Goal: Task Accomplishment & Management: Complete application form

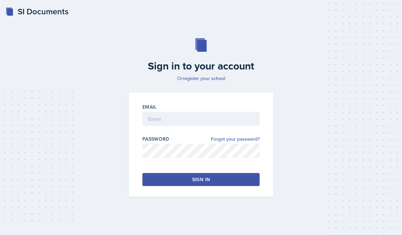
scroll to position [68, 0]
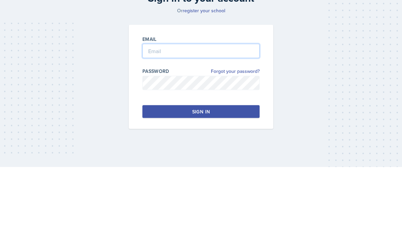
type input "[EMAIL_ADDRESS][DOMAIN_NAME]"
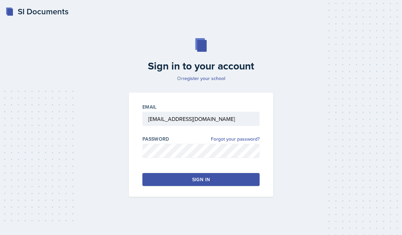
click at [241, 173] on button "Sign in" at bounding box center [201, 179] width 117 height 13
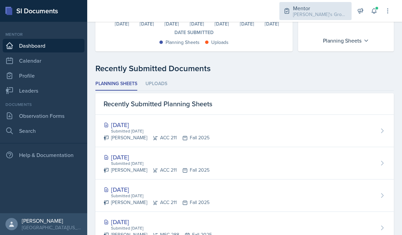
click at [324, 10] on div "Mentor" at bounding box center [320, 8] width 55 height 8
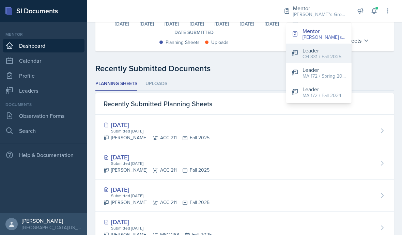
click at [325, 57] on div "CH 331 / Fall 2025" at bounding box center [322, 56] width 39 height 7
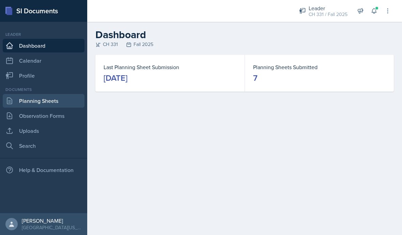
click at [32, 102] on link "Planning Sheets" at bounding box center [44, 101] width 82 height 14
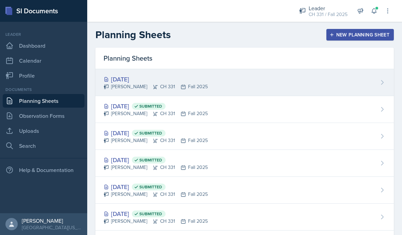
click at [137, 79] on div "[DATE]" at bounding box center [156, 79] width 104 height 9
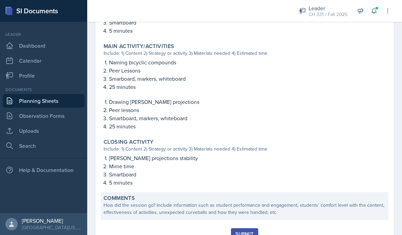
scroll to position [268, 0]
click at [150, 216] on div "How did the session go? Include information such as student performance and eng…" at bounding box center [245, 209] width 282 height 14
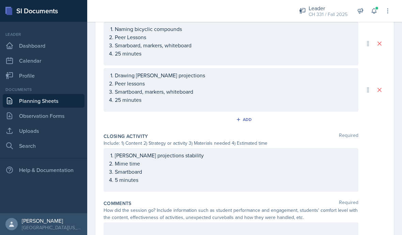
scroll to position [332, 0]
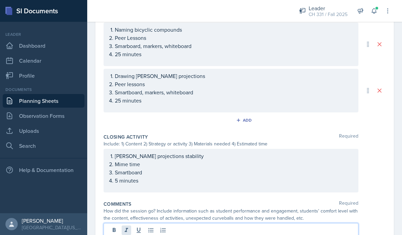
click at [130, 227] on div at bounding box center [231, 236] width 255 height 26
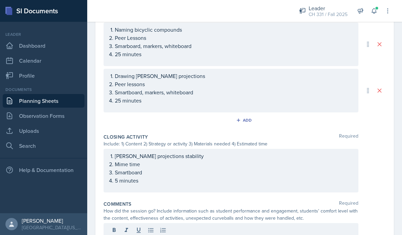
scroll to position [30, 0]
click at [247, 223] on div at bounding box center [231, 230] width 255 height 14
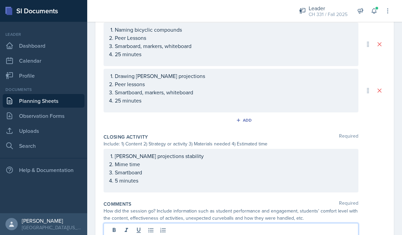
click at [234, 226] on div at bounding box center [230, 231] width 243 height 11
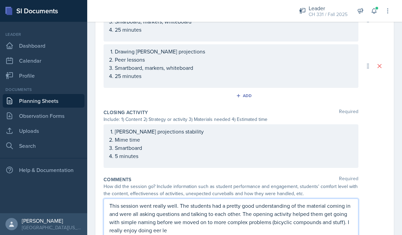
scroll to position [357, 0]
click at [244, 203] on p "This session went really well. The students had a pretty good understanding of …" at bounding box center [230, 218] width 243 height 33
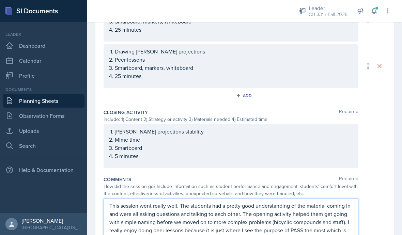
click at [381, 201] on div "This session went really well. The students had a pretty good understanding of …" at bounding box center [245, 230] width 282 height 63
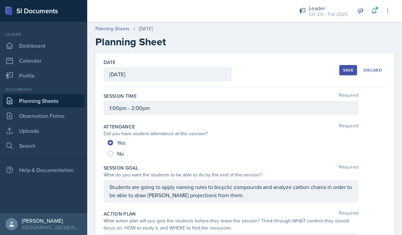
scroll to position [0, 0]
click at [348, 68] on div "Save" at bounding box center [348, 70] width 10 height 5
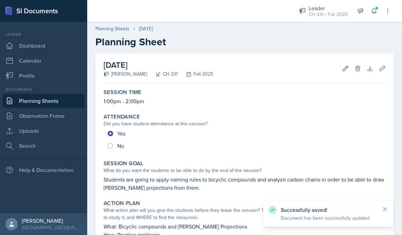
click at [384, 209] on icon at bounding box center [385, 209] width 7 height 7
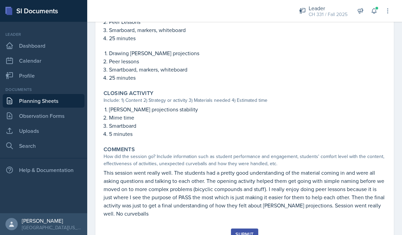
scroll to position [317, 0]
click at [246, 232] on div "Submit" at bounding box center [245, 234] width 18 height 5
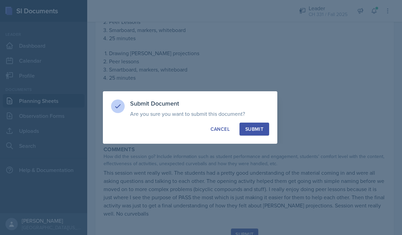
click at [263, 131] on div "Submit" at bounding box center [255, 129] width 18 height 7
radio input "true"
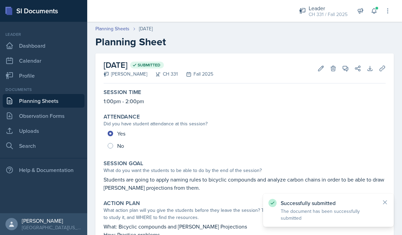
scroll to position [0, 0]
click at [51, 94] on link "Planning Sheets" at bounding box center [44, 101] width 82 height 14
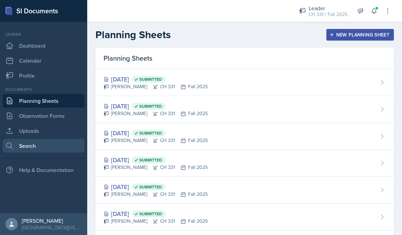
click at [42, 145] on link "Search" at bounding box center [44, 146] width 82 height 14
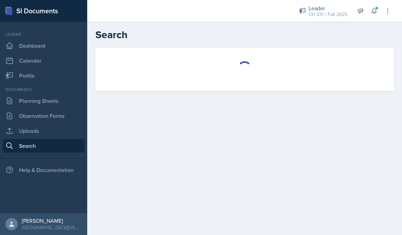
select select "all"
select select "1"
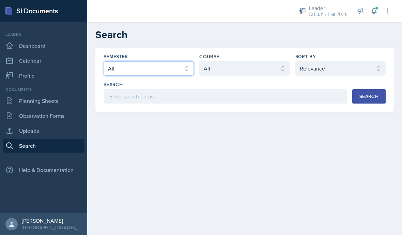
select select "19fb88f7-c89b-4031-b5a0-458fd49807a1"
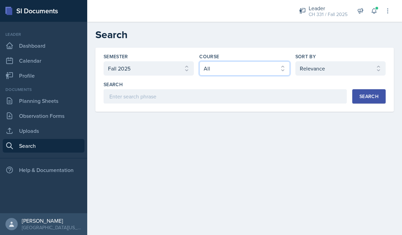
select select "7bc8cbb9-83b1-4143-8fd6-5fadce938d1f"
click at [358, 101] on button "Search" at bounding box center [369, 96] width 33 height 14
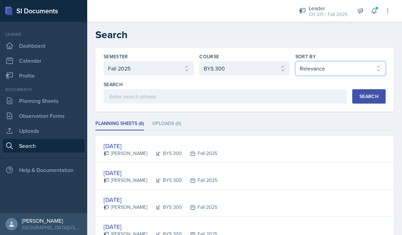
select select "2"
click at [361, 104] on div "Semester Select semester All Fall 2025 Spring 2025 Fall 2024 Spring 2024 Fall 2…" at bounding box center [244, 80] width 299 height 64
click at [366, 99] on div "Search" at bounding box center [369, 96] width 19 height 5
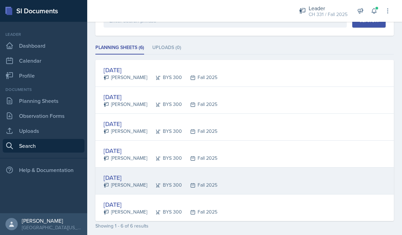
scroll to position [76, 0]
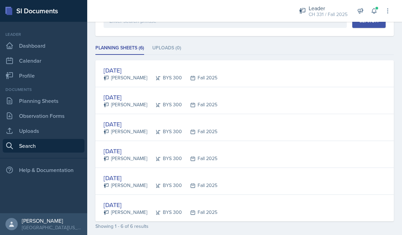
click at [125, 206] on div "[DATE]" at bounding box center [161, 205] width 114 height 9
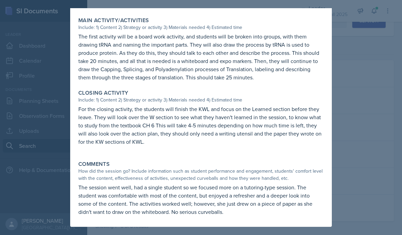
scroll to position [257, 0]
click at [343, 165] on div at bounding box center [201, 117] width 402 height 235
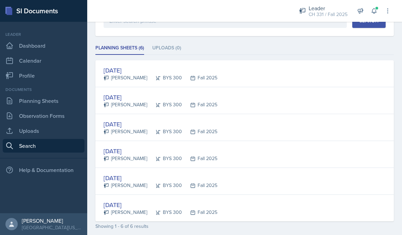
click at [132, 179] on div "[DATE]" at bounding box center [161, 178] width 114 height 9
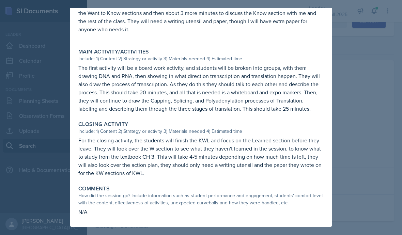
scroll to position [232, 0]
click at [346, 112] on div at bounding box center [201, 117] width 402 height 235
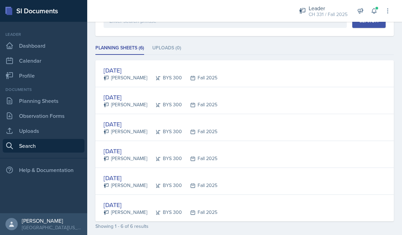
click at [129, 157] on div "[PERSON_NAME]" at bounding box center [126, 158] width 44 height 7
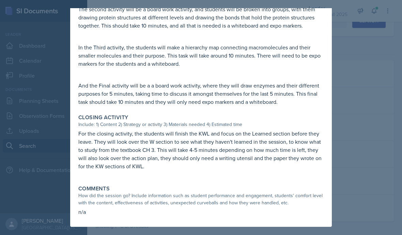
scroll to position [346, 0]
click at [343, 117] on div at bounding box center [201, 117] width 402 height 235
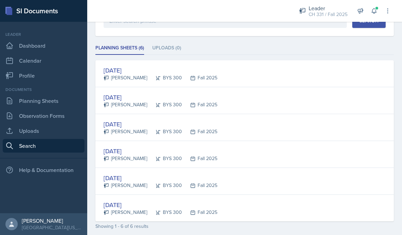
click at [141, 102] on div "[PERSON_NAME]" at bounding box center [126, 104] width 44 height 7
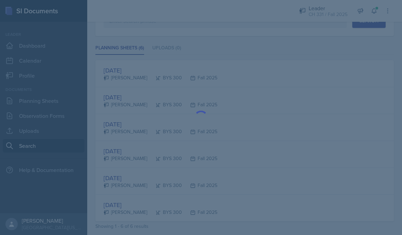
scroll to position [0, 0]
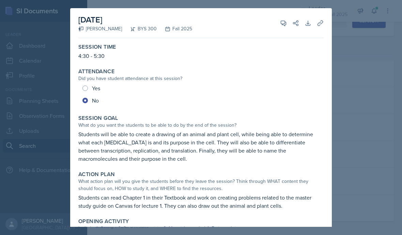
click at [337, 124] on div at bounding box center [201, 117] width 402 height 235
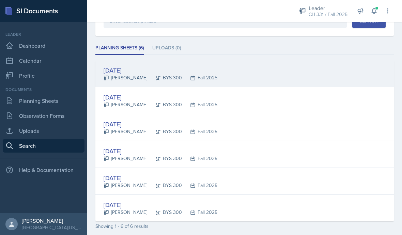
click at [203, 77] on div "Fall 2025" at bounding box center [199, 77] width 35 height 7
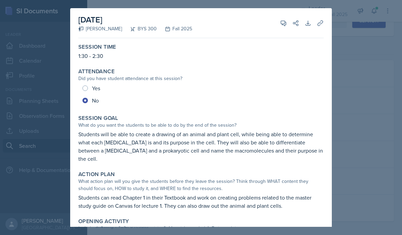
click at [352, 96] on div at bounding box center [201, 117] width 402 height 235
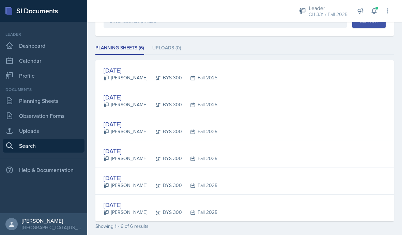
click at [246, 92] on div "[DATE] [PERSON_NAME] BYS 300 Fall 2025" at bounding box center [244, 100] width 299 height 27
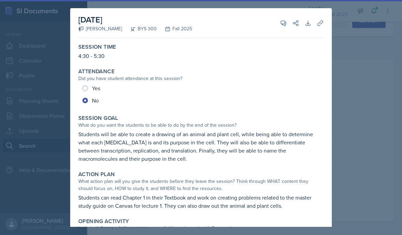
click at [381, 94] on div at bounding box center [201, 117] width 402 height 235
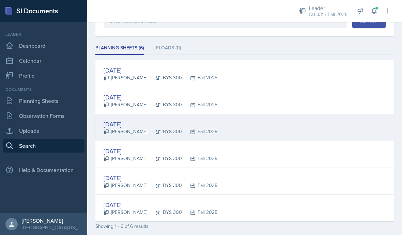
click at [263, 123] on div "[DATE] [PERSON_NAME] BYS 300 Fall 2025" at bounding box center [244, 127] width 299 height 27
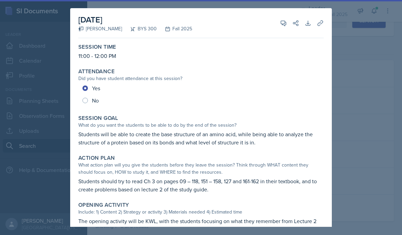
click at [368, 125] on div at bounding box center [201, 117] width 402 height 235
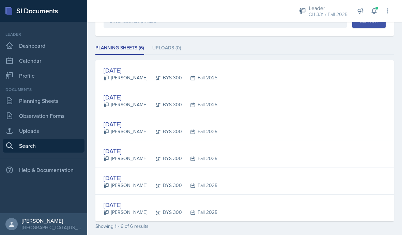
click at [231, 153] on div "[DATE] [PERSON_NAME] BYS 300 Fall 2025" at bounding box center [244, 154] width 299 height 27
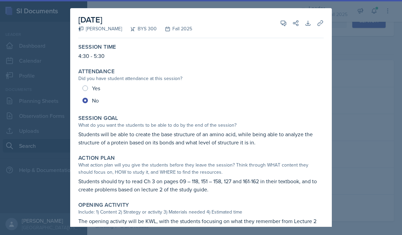
click at [353, 103] on div at bounding box center [201, 117] width 402 height 235
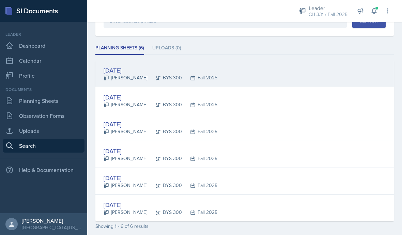
click at [272, 73] on div "[DATE] [PERSON_NAME] BYS 300 Fall 2025" at bounding box center [244, 73] width 299 height 27
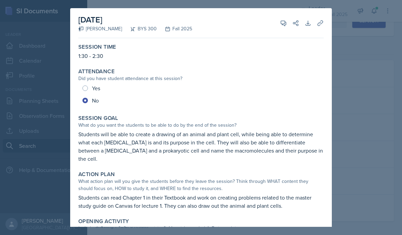
click at [377, 94] on div at bounding box center [201, 117] width 402 height 235
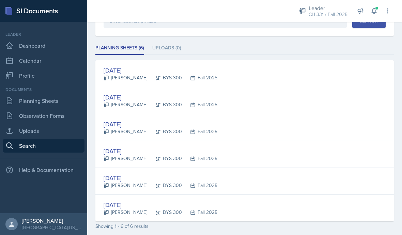
click at [332, 94] on div "[DATE] [PERSON_NAME] BYS 300 Fall 2025" at bounding box center [244, 100] width 299 height 27
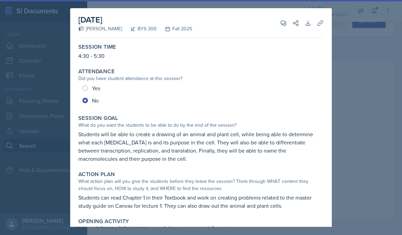
click at [373, 90] on div at bounding box center [201, 117] width 402 height 235
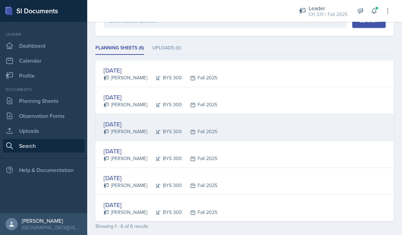
click at [316, 122] on div "[DATE] [PERSON_NAME] BYS 300 Fall 2025" at bounding box center [244, 127] width 299 height 27
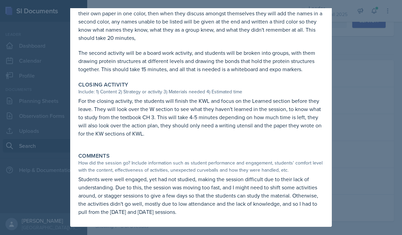
scroll to position [296, 0]
click at [356, 147] on div at bounding box center [201, 117] width 402 height 235
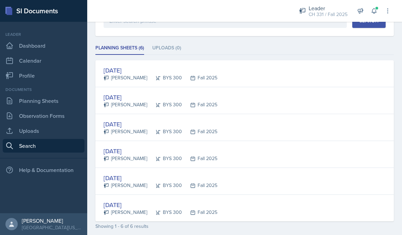
click at [190, 228] on div "Showing 1 - 6 of 6 results" at bounding box center [244, 226] width 299 height 7
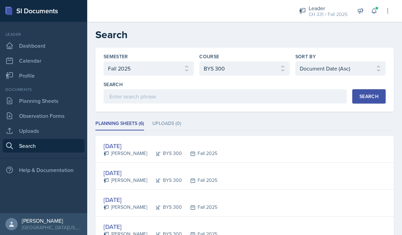
scroll to position [0, 0]
select select "f8d01100-7420-4830-ae10-cca8828692fd"
click at [369, 98] on div "Search" at bounding box center [369, 96] width 19 height 5
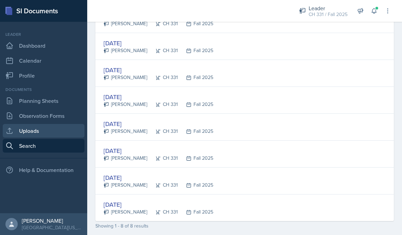
scroll to position [130, 0]
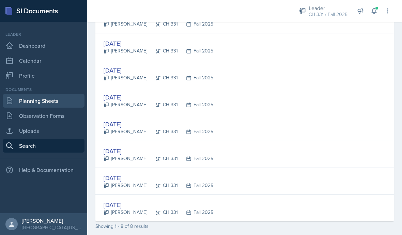
click at [52, 106] on link "Planning Sheets" at bounding box center [44, 101] width 82 height 14
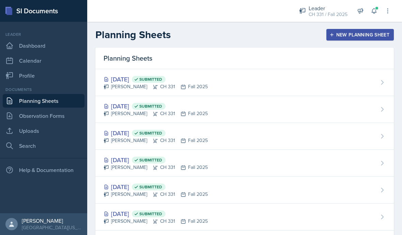
click at [355, 36] on div "New Planning Sheet" at bounding box center [360, 34] width 59 height 5
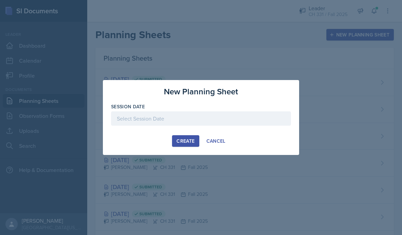
click at [217, 167] on div at bounding box center [201, 117] width 402 height 235
